Goal: Task Accomplishment & Management: Manage account settings

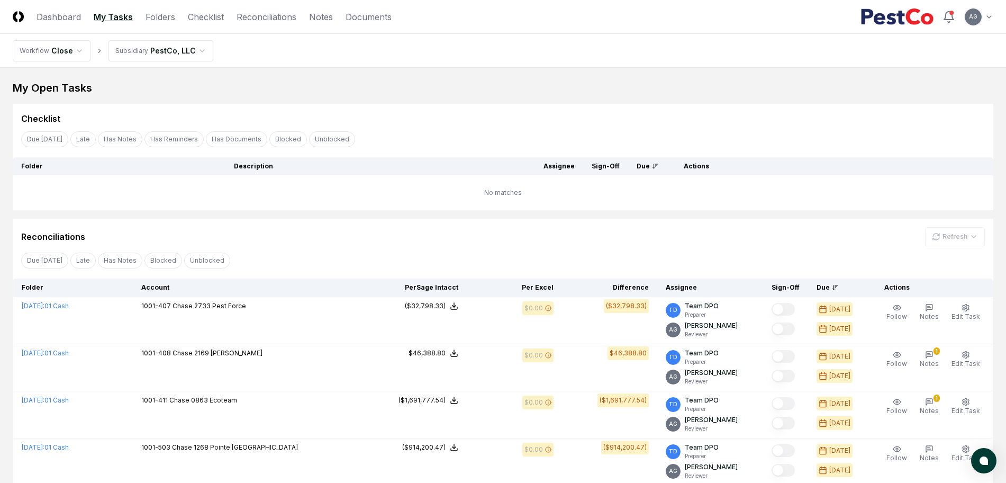
click at [305, 14] on nav "CloseCore Dashboard My Tasks Folders Checklist Reconciliations Notes Documents" at bounding box center [202, 17] width 379 height 13
click at [308, 14] on nav "CloseCore Dashboard My Tasks Folders Checklist Reconciliations Notes Documents" at bounding box center [202, 17] width 379 height 13
click at [311, 15] on link "Notes" at bounding box center [321, 17] width 24 height 13
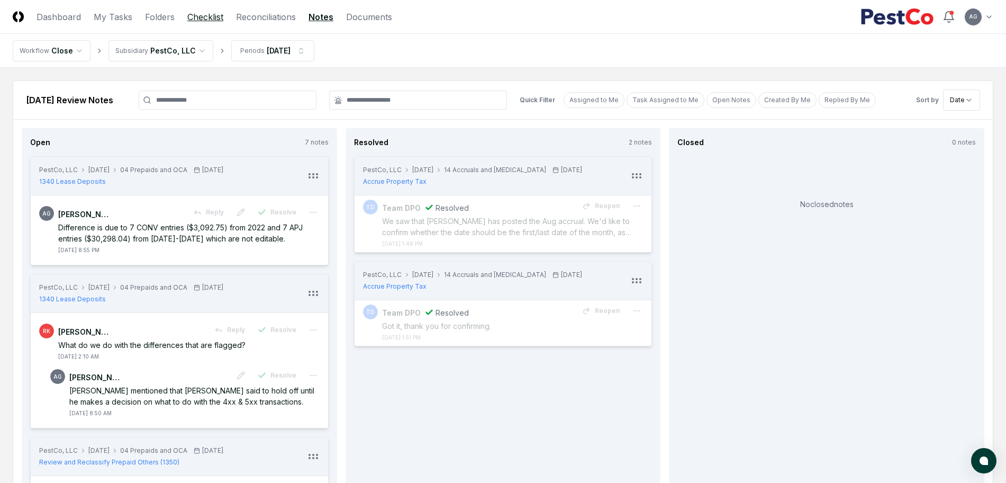
click at [196, 20] on link "Checklist" at bounding box center [205, 17] width 36 height 13
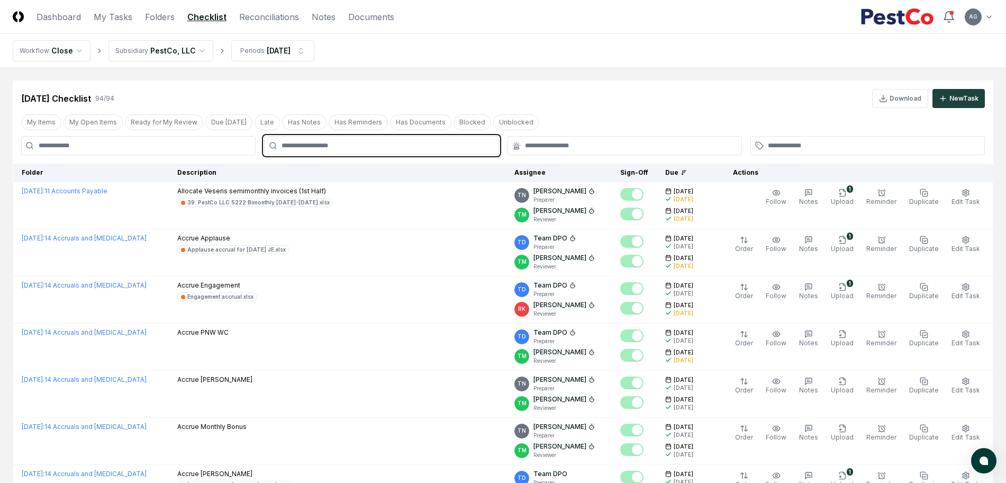
click at [331, 141] on input "text" at bounding box center [387, 146] width 210 height 10
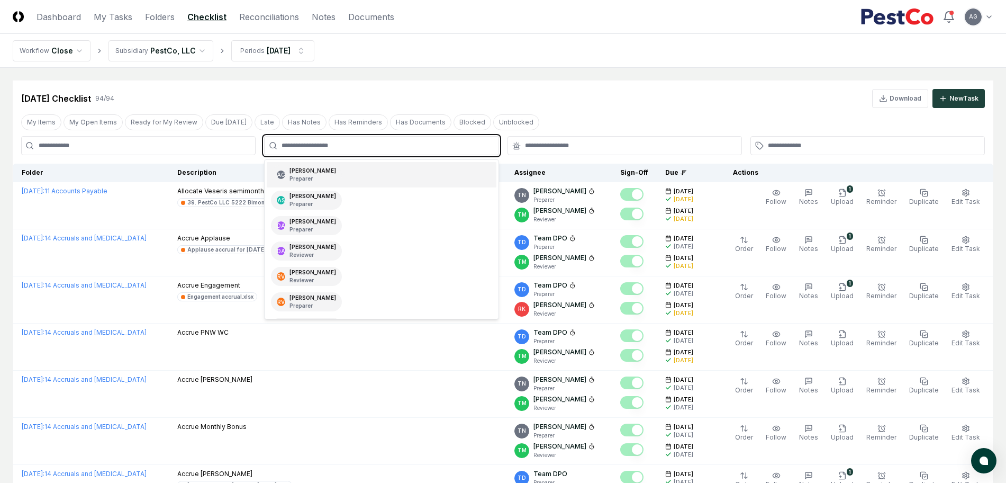
click at [336, 175] on p "Preparer" at bounding box center [313, 179] width 47 height 8
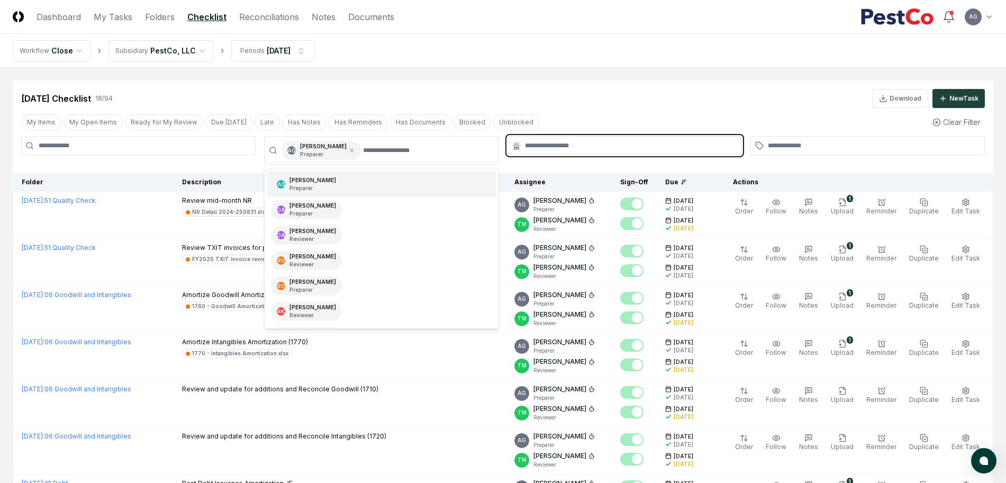
click at [554, 143] on input "text" at bounding box center [630, 146] width 210 height 10
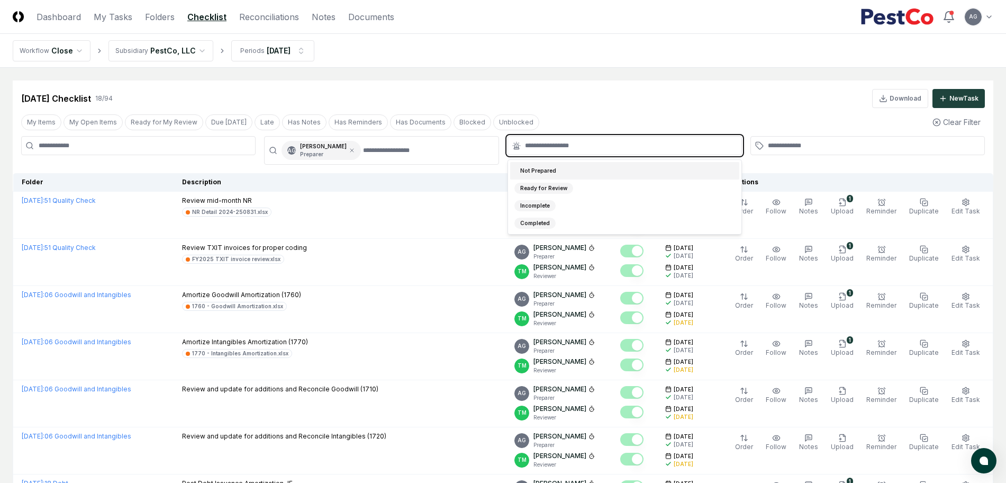
click at [554, 169] on div "Not Prepared" at bounding box center [539, 170] width 48 height 11
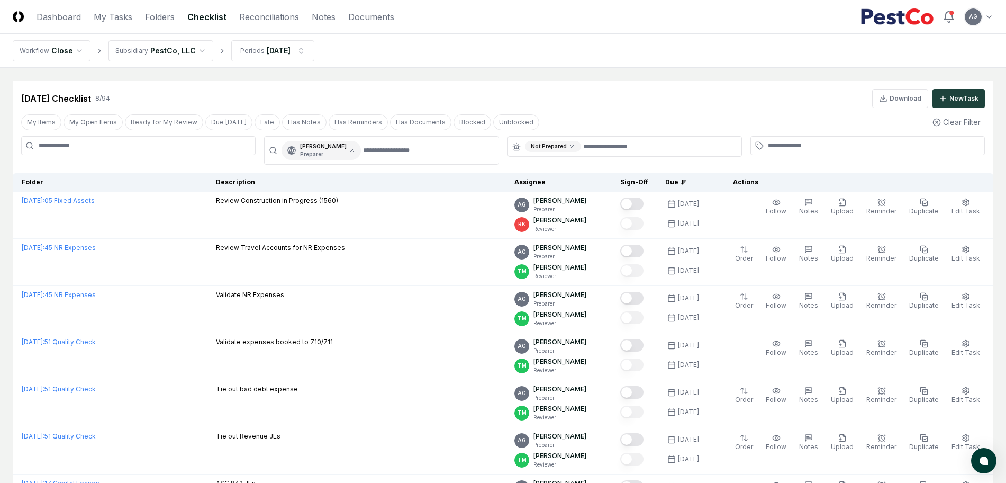
click at [571, 75] on main "Cancel Reassign [DATE] Checklist 8 / 94 Download New Task My Items My Open Item…" at bounding box center [503, 324] width 1006 height 513
click at [571, 145] on icon at bounding box center [572, 146] width 3 height 3
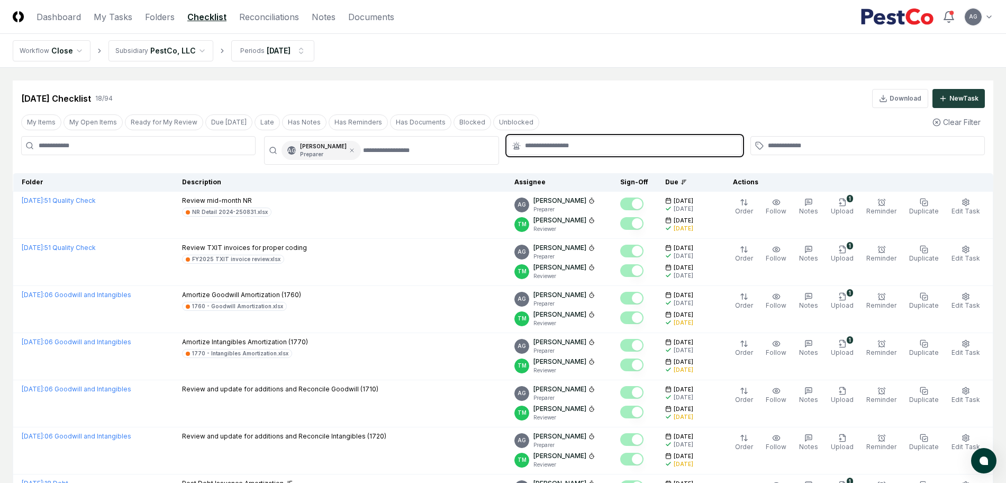
click at [569, 145] on input "text" at bounding box center [630, 146] width 210 height 10
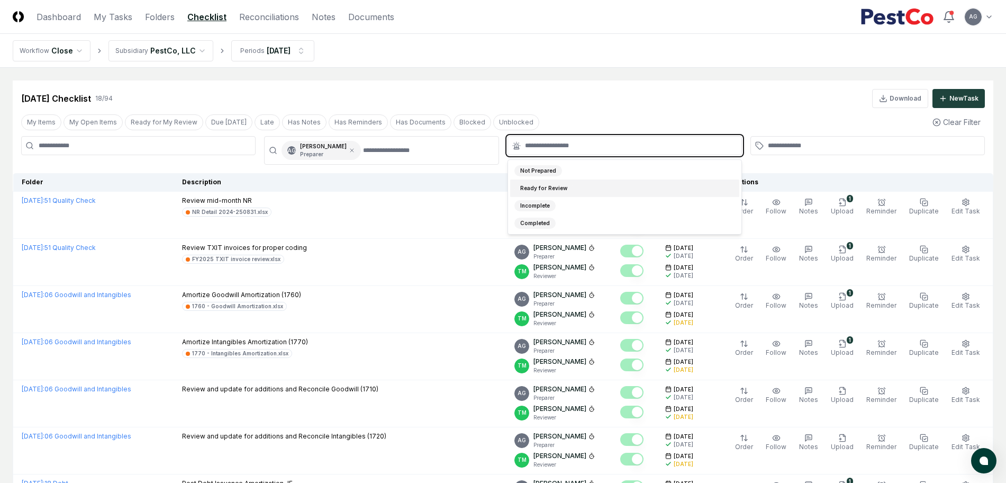
click at [569, 190] on div "Ready for Review" at bounding box center [544, 188] width 59 height 11
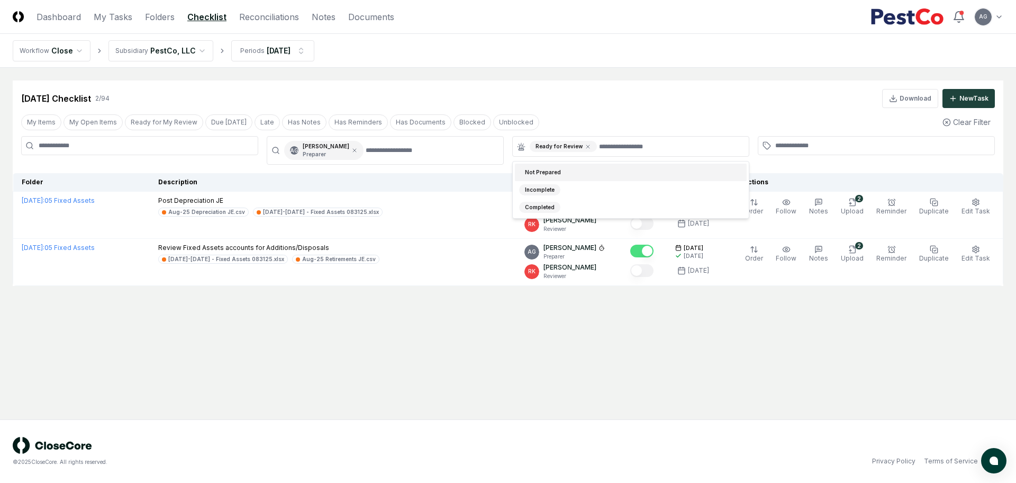
click at [584, 91] on div "[DATE] Checklist 2 / 94 Download New Task" at bounding box center [508, 98] width 974 height 19
click at [585, 147] on icon at bounding box center [588, 146] width 6 height 6
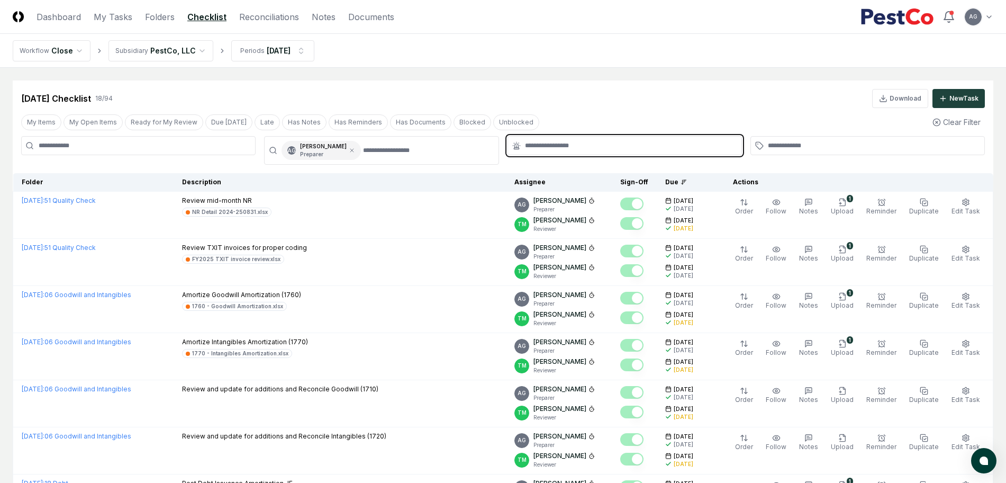
click at [584, 147] on input "text" at bounding box center [630, 146] width 210 height 10
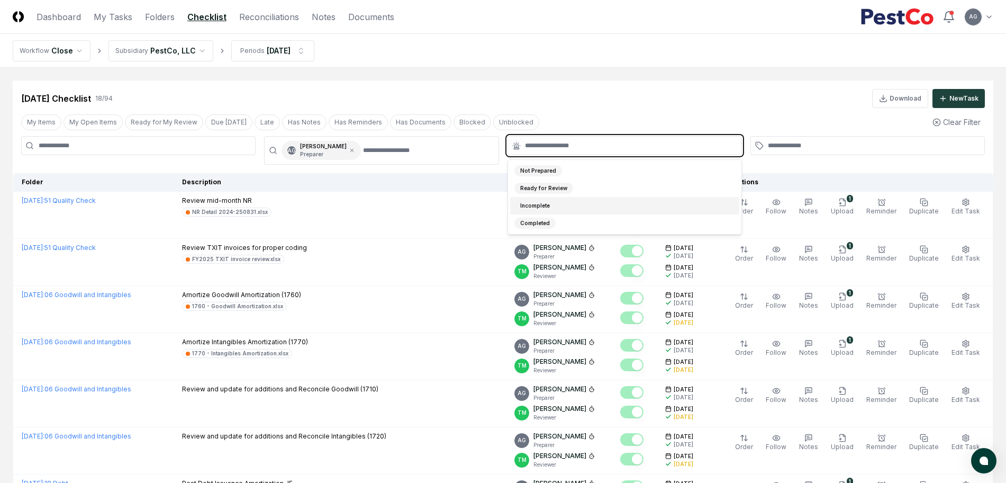
click at [583, 208] on div "Incomplete" at bounding box center [624, 205] width 229 height 17
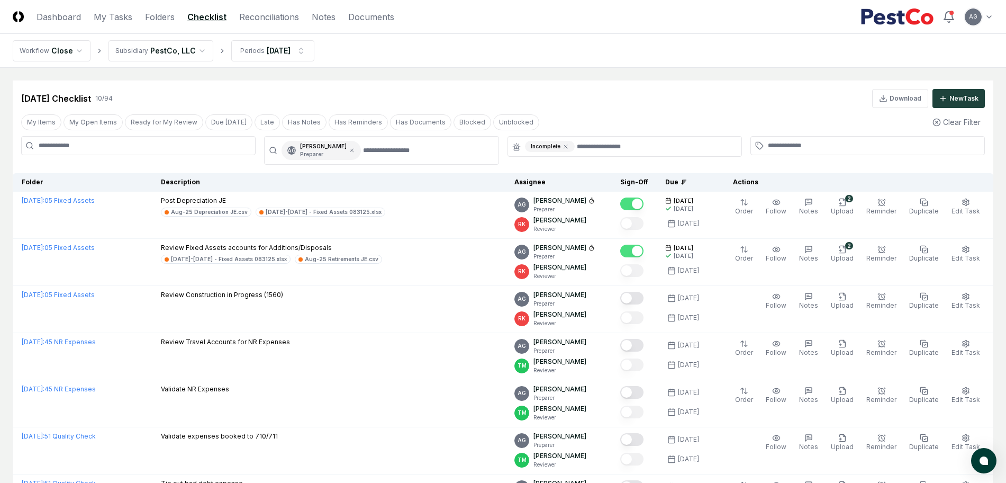
click at [621, 77] on main "Cancel Reassign [DATE] Checklist 10 / 94 Download New Task My Items My Open Ite…" at bounding box center [503, 372] width 1006 height 608
click at [411, 69] on main "Cancel Reassign [DATE] Checklist 10 / 94 Download New Task My Items My Open Ite…" at bounding box center [503, 372] width 1006 height 608
click at [438, 72] on main "Cancel Reassign [DATE] Checklist 10 / 94 Download New Task My Items My Open Ite…" at bounding box center [503, 372] width 1006 height 608
